Goal: Task Accomplishment & Management: Manage account settings

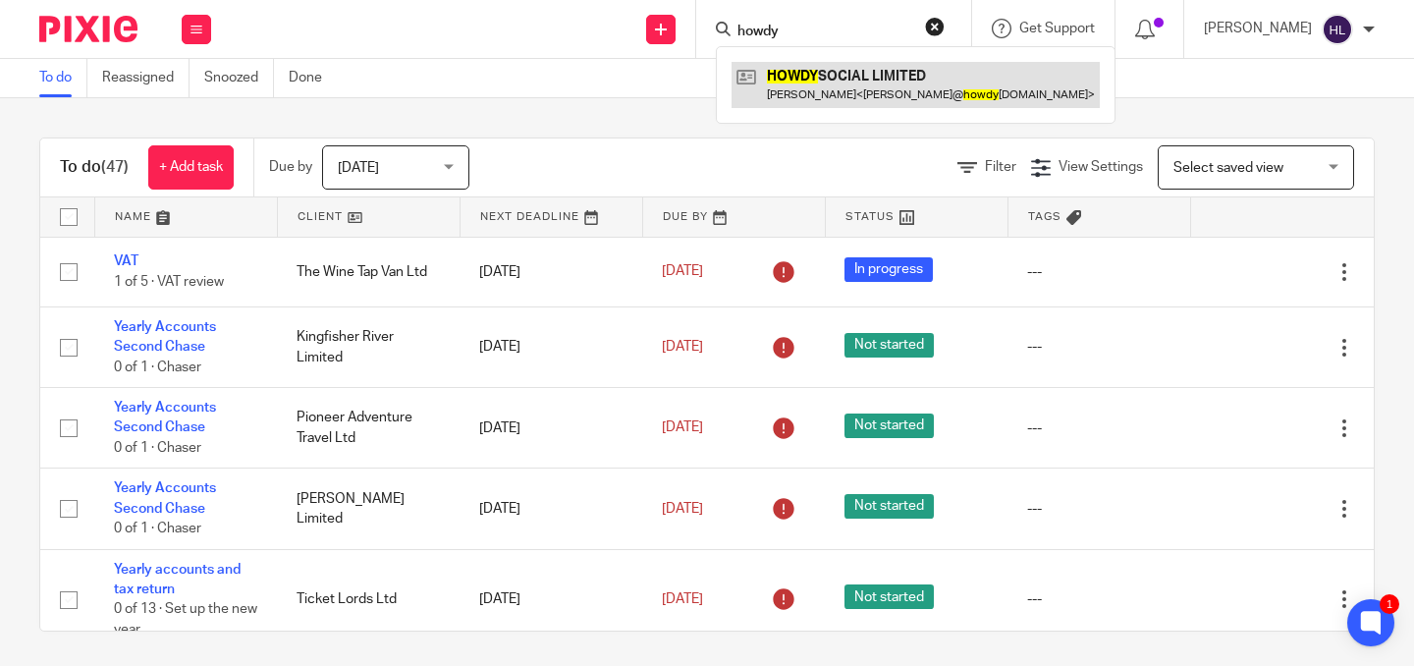
type input "howdy"
click at [844, 76] on link at bounding box center [915, 84] width 368 height 45
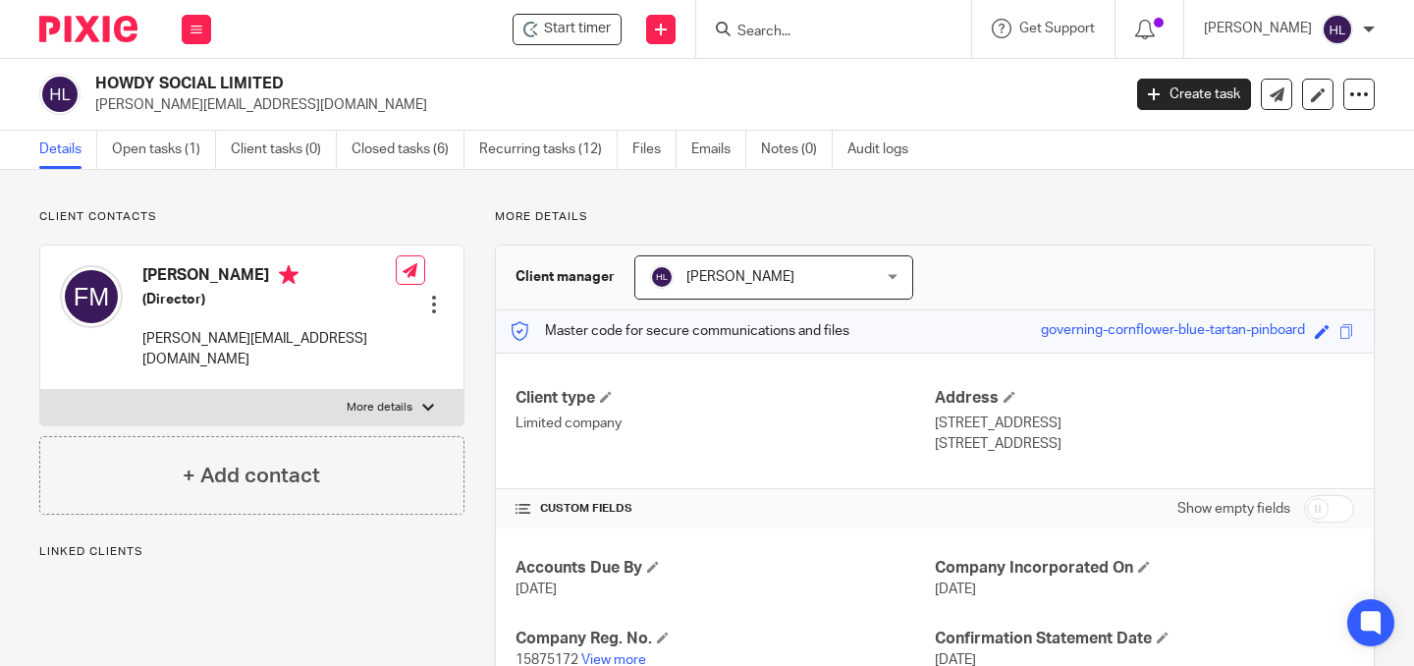
click at [437, 295] on div at bounding box center [434, 305] width 20 height 20
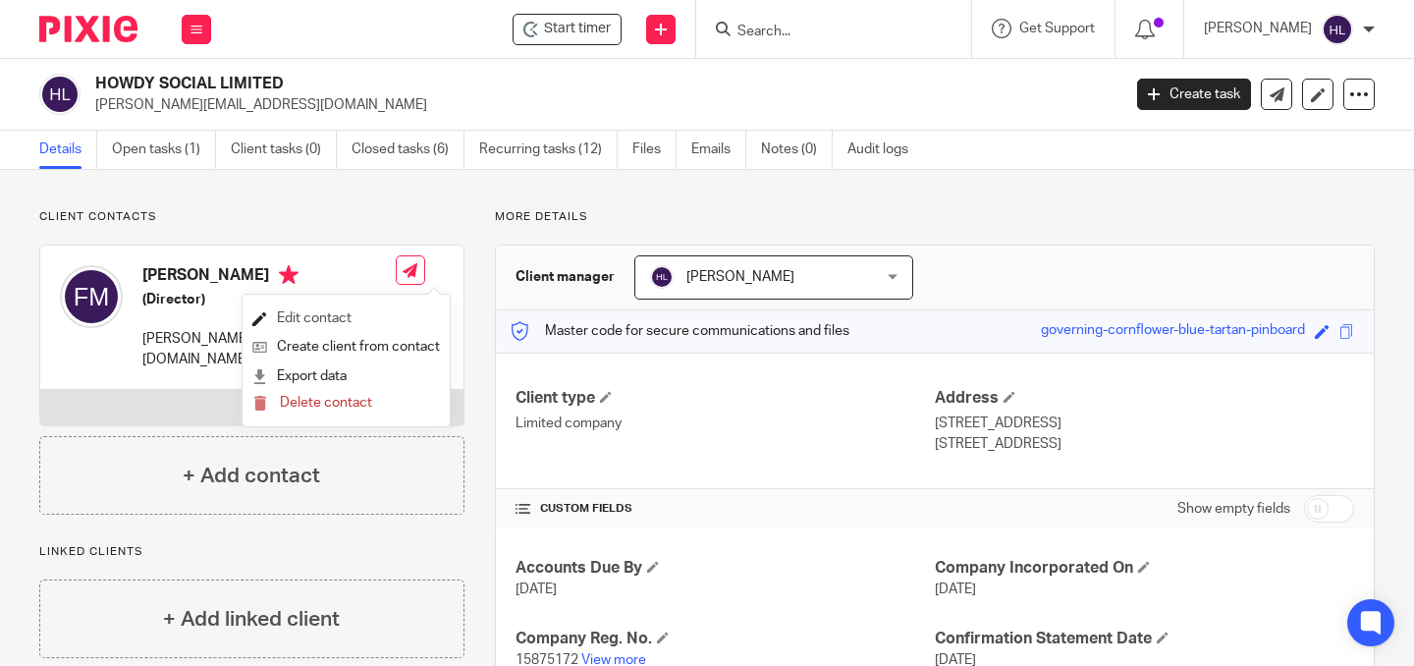
drag, startPoint x: 363, startPoint y: 312, endPoint x: 374, endPoint y: 311, distance: 10.8
click at [362, 312] on link "Edit contact" at bounding box center [346, 318] width 188 height 28
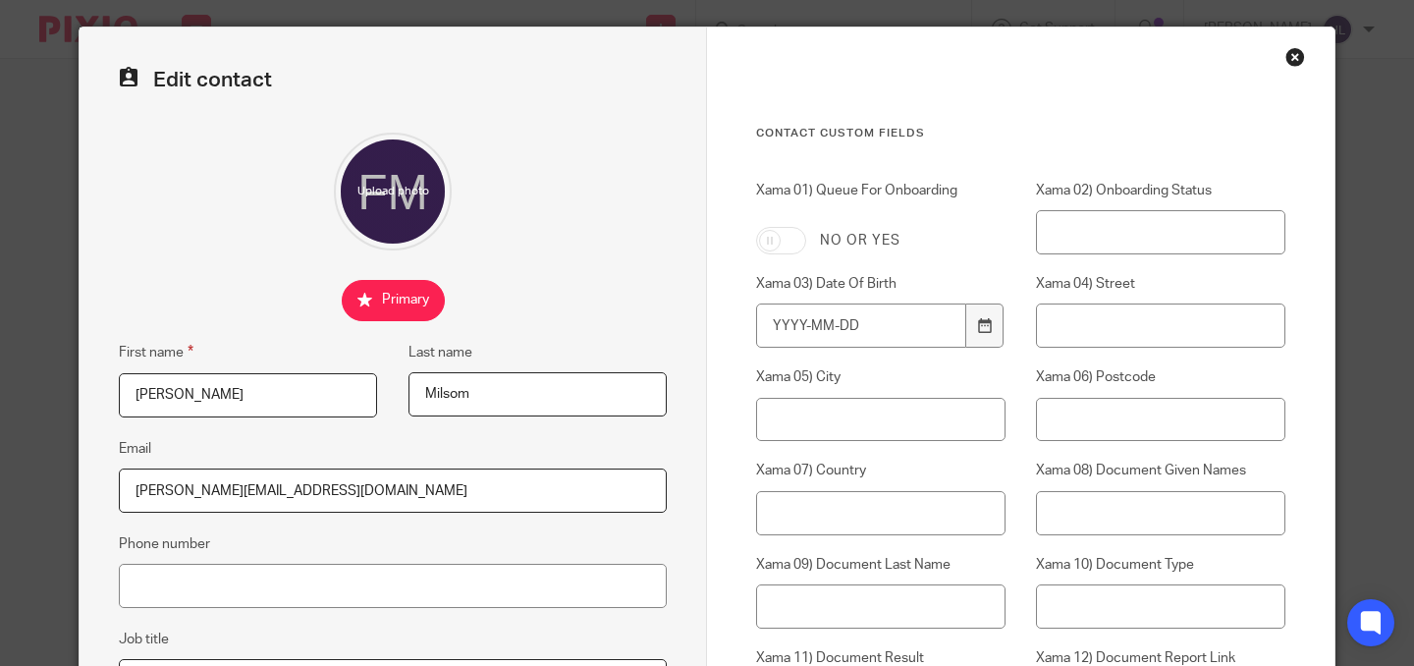
scroll to position [77, 0]
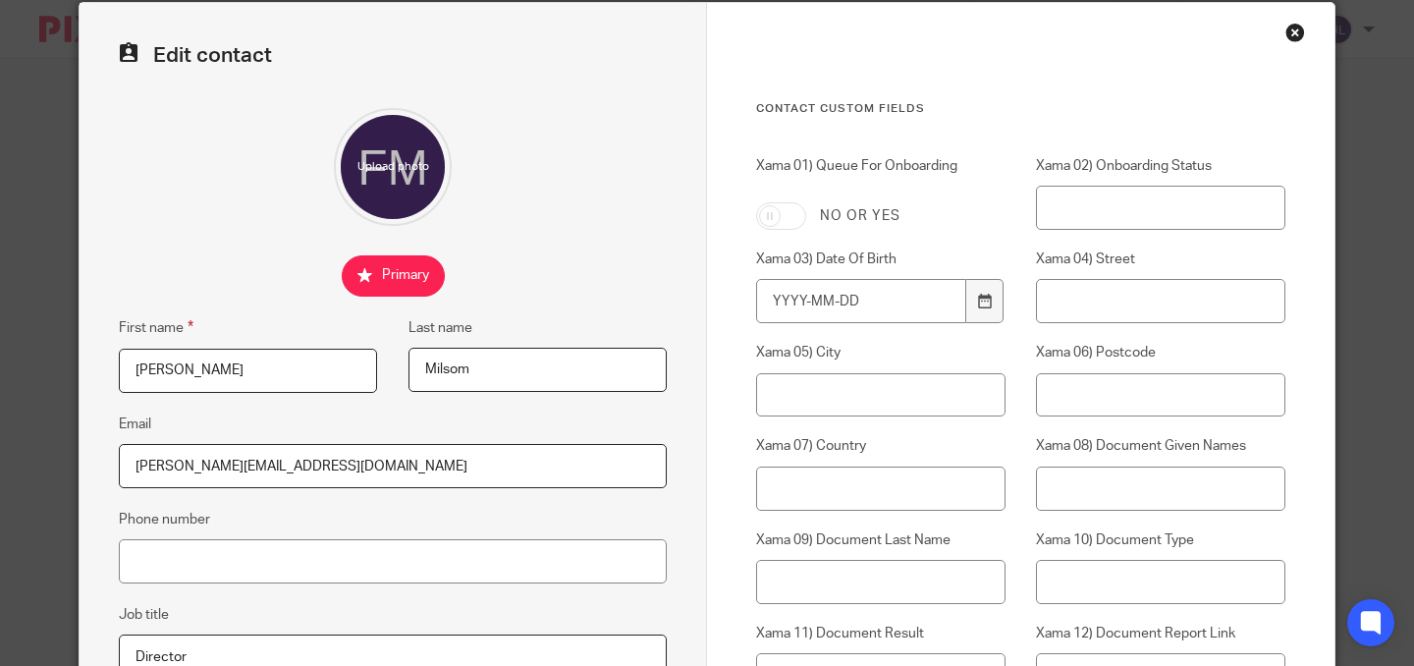
drag, startPoint x: 156, startPoint y: 468, endPoint x: 95, endPoint y: 468, distance: 60.9
click at [96, 468] on div "Edit contact First name [PERSON_NAME] Last name [PERSON_NAME] Email [PERSON_NAM…" at bounding box center [393, 637] width 627 height 1269
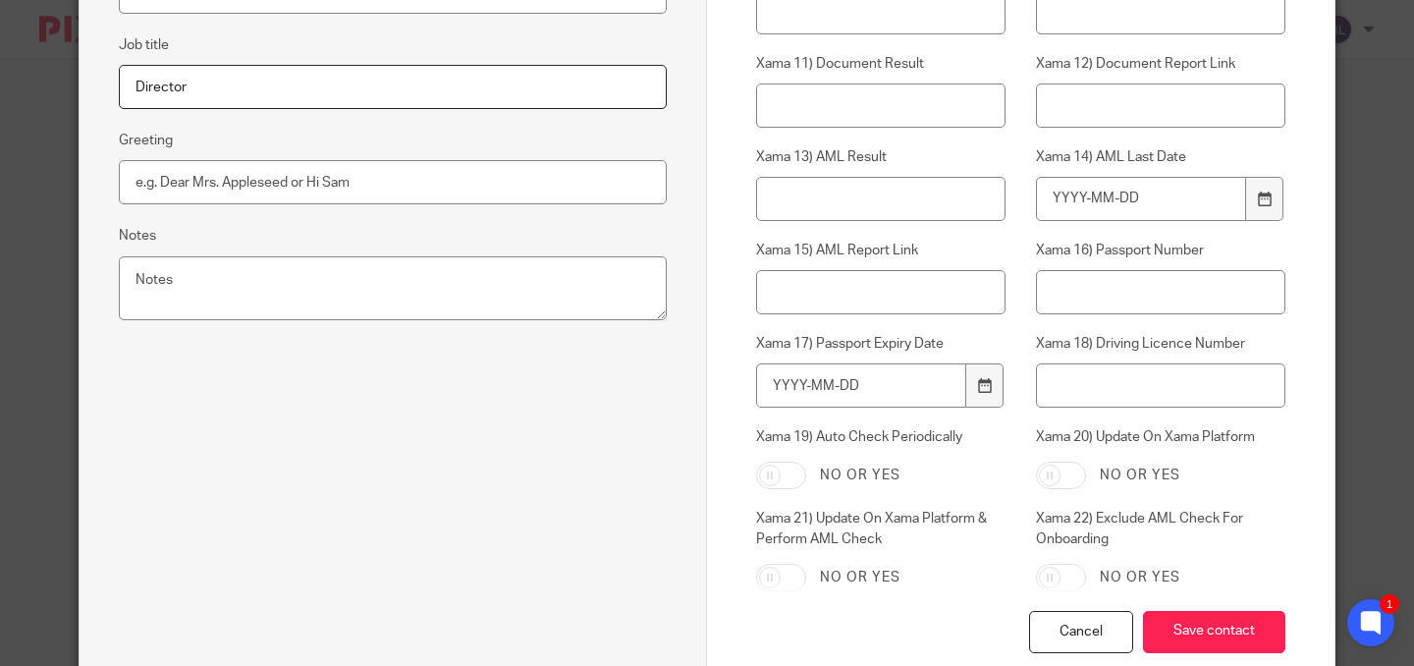
scroll to position [752, 0]
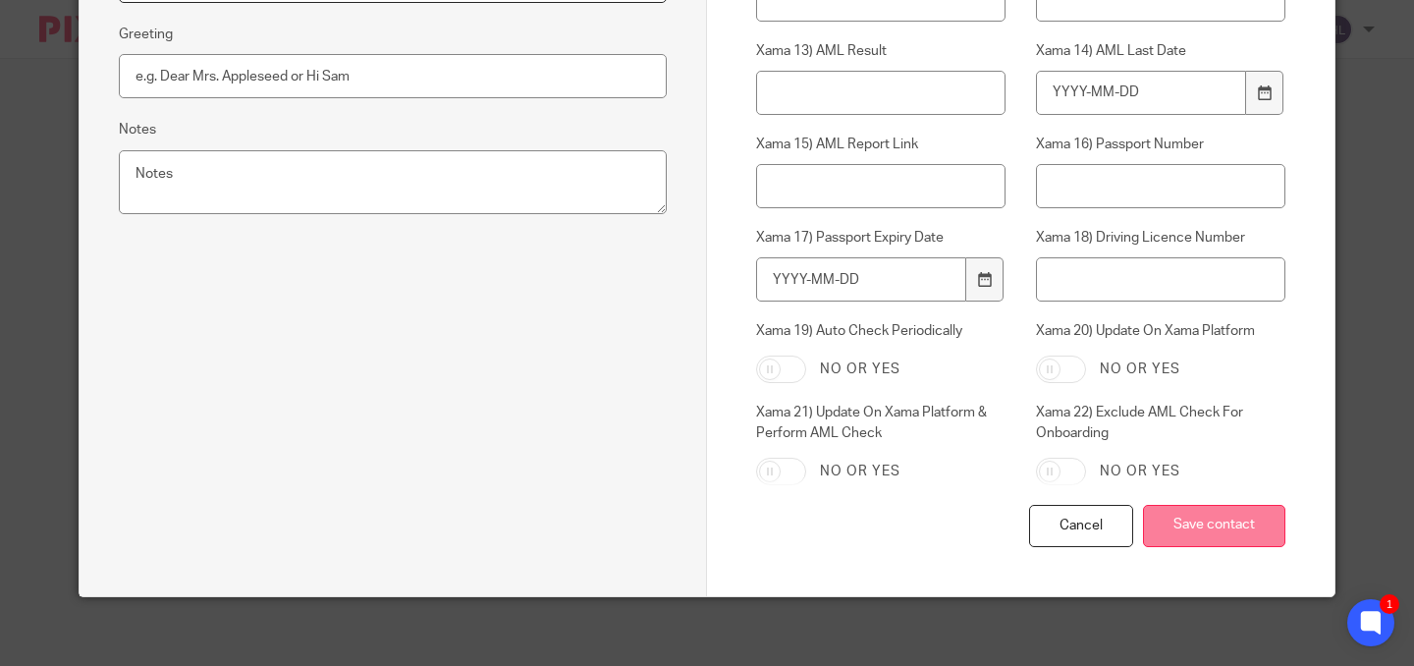
type input "[PERSON_NAME][EMAIL_ADDRESS][DOMAIN_NAME]"
click at [1181, 519] on input "Save contact" at bounding box center [1214, 526] width 142 height 42
